Goal: Information Seeking & Learning: Learn about a topic

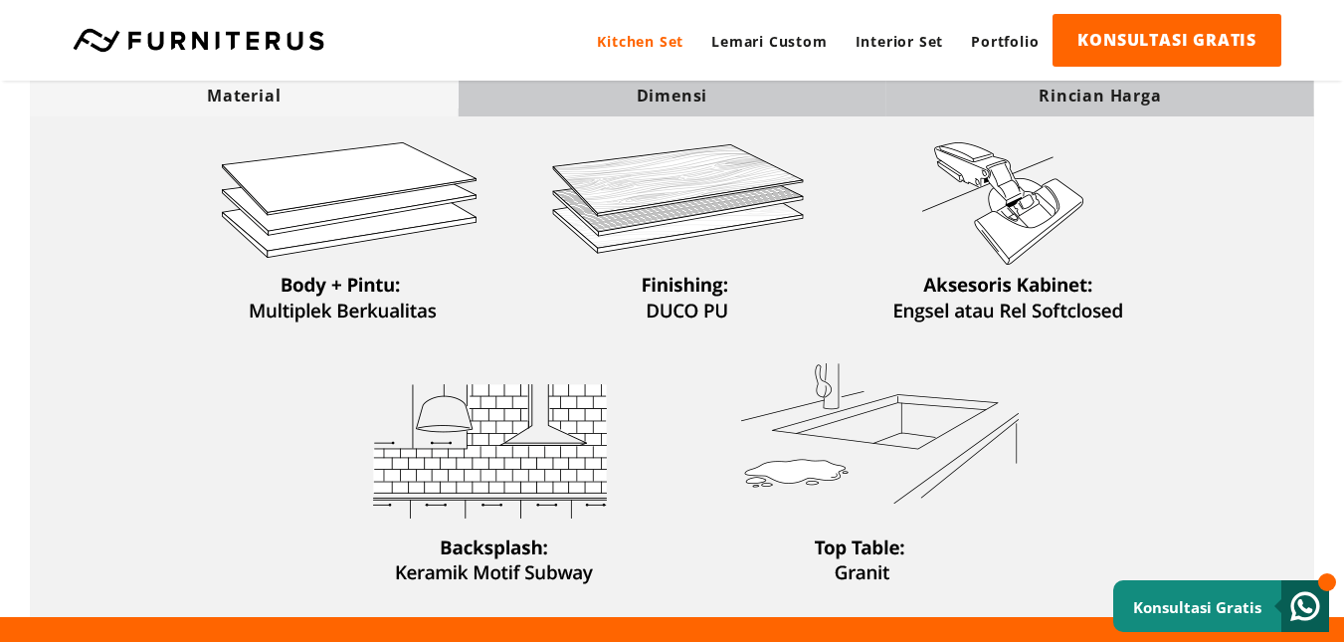
scroll to position [497, 0]
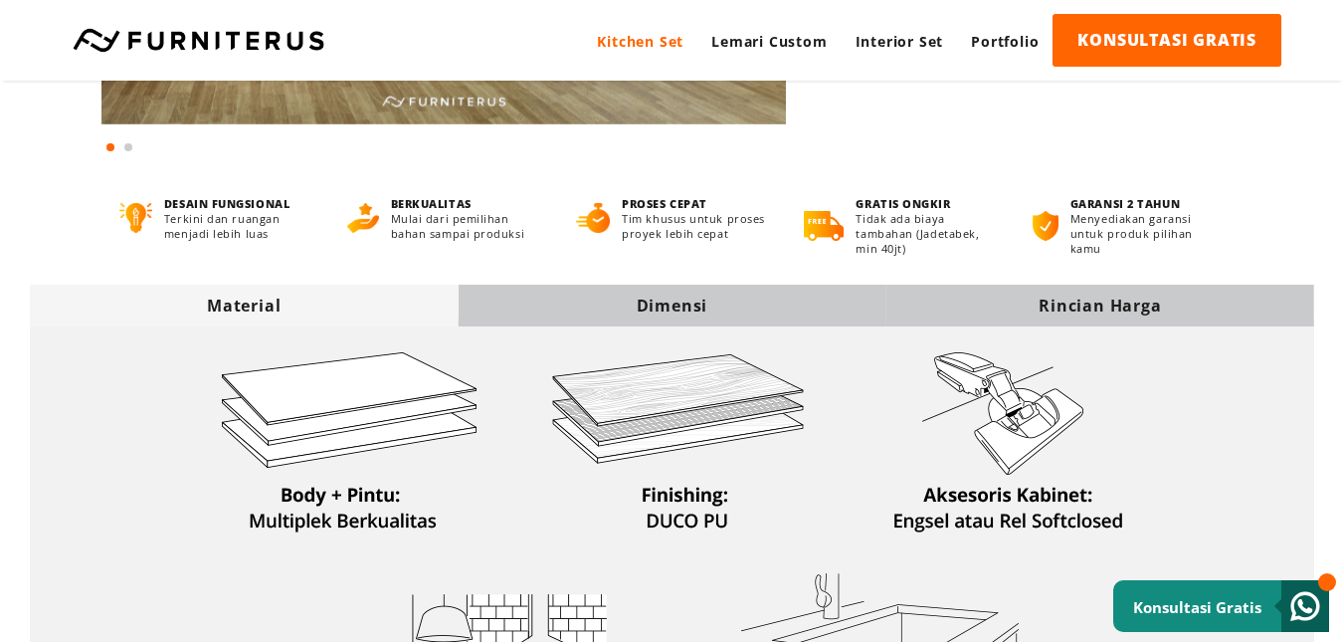
click at [633, 310] on div "Dimensi" at bounding box center [672, 305] width 428 height 22
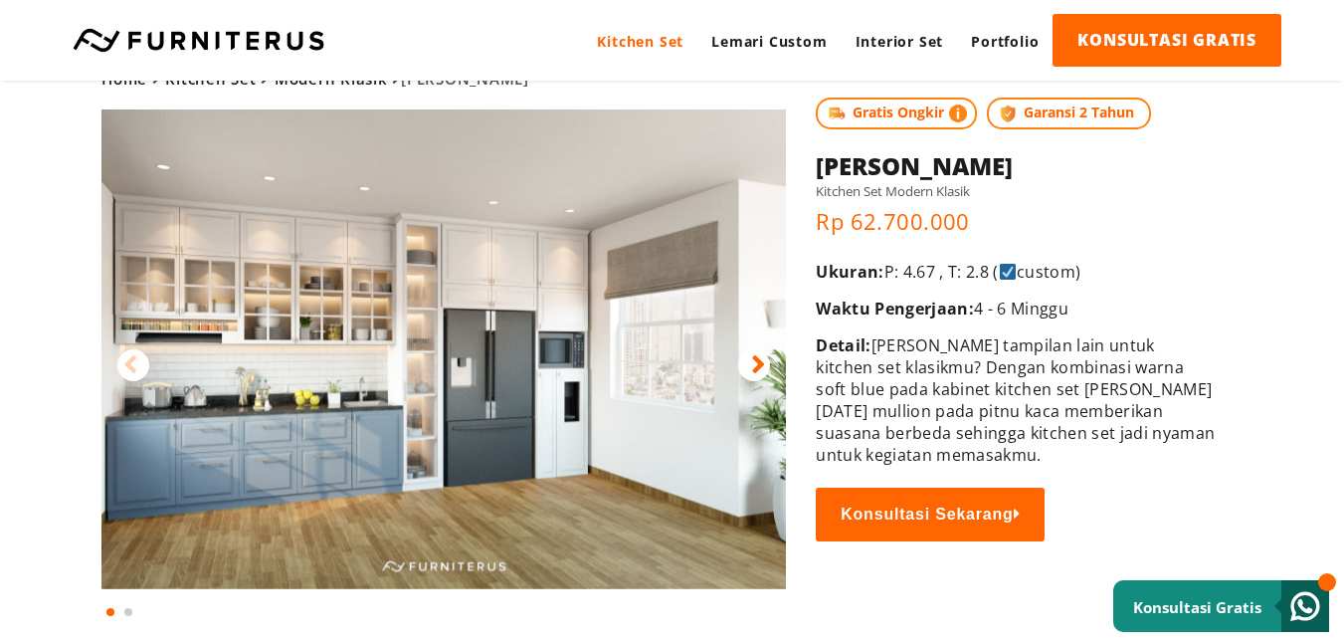
scroll to position [0, 0]
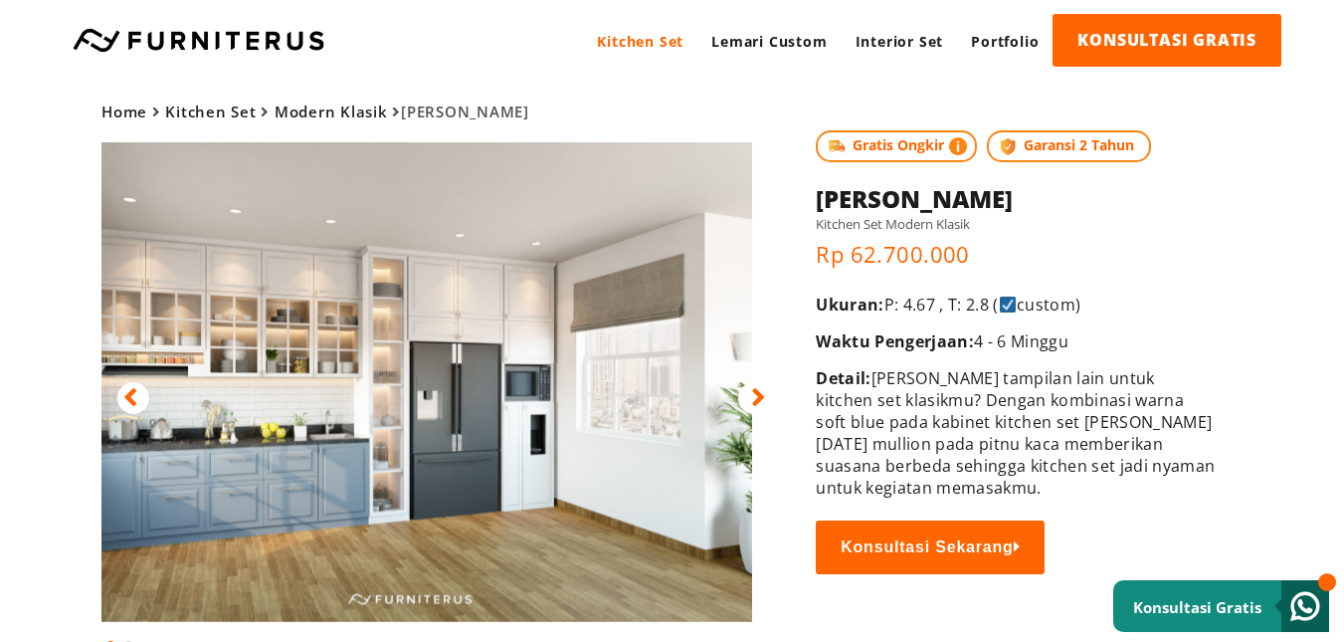
click at [459, 0] on html "Kitchen Set Lemari Custom Interior Set Portfolio KONSULTASI GRATIS Kitchen Set …" at bounding box center [672, 321] width 1344 height 642
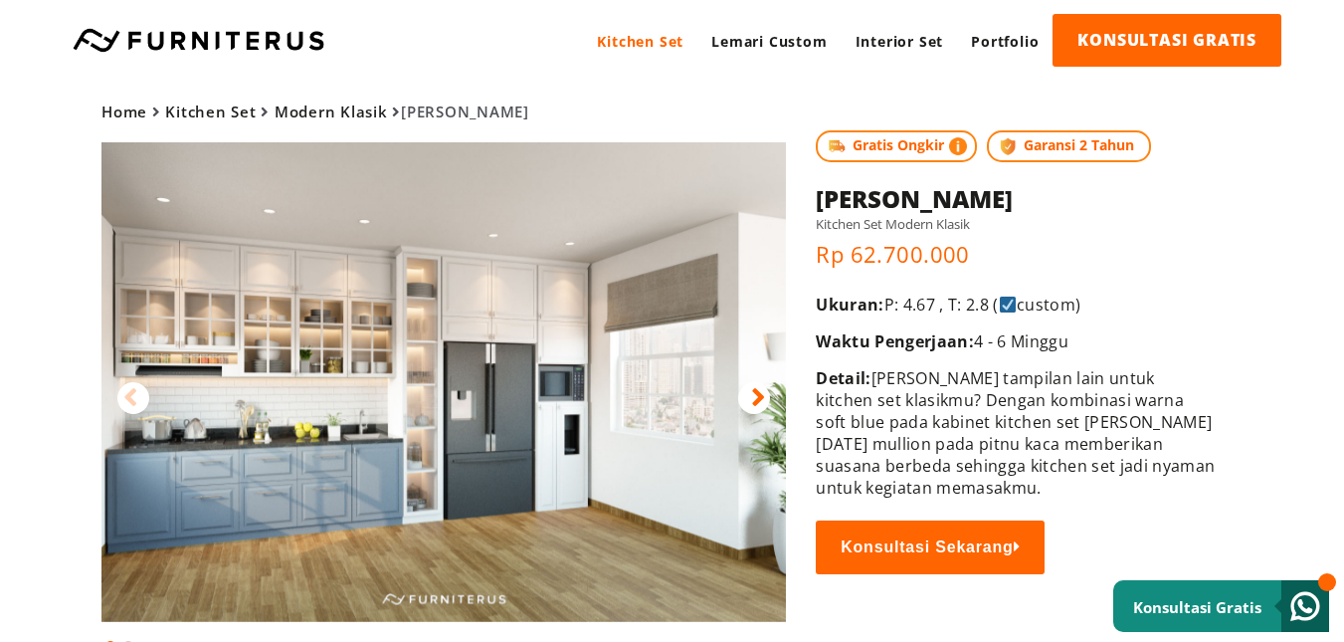
click at [372, 230] on img at bounding box center [443, 382] width 684 height 480
click at [410, 311] on img at bounding box center [443, 382] width 684 height 480
